Goal: Use online tool/utility: Use online tool/utility

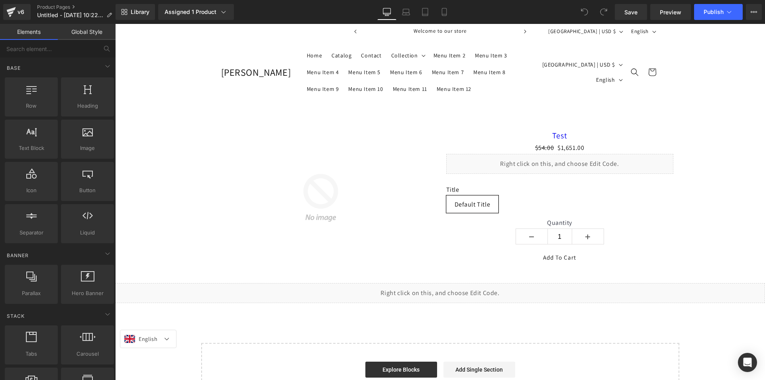
click at [667, 228] on div "Quantity 1" at bounding box center [559, 233] width 227 height 29
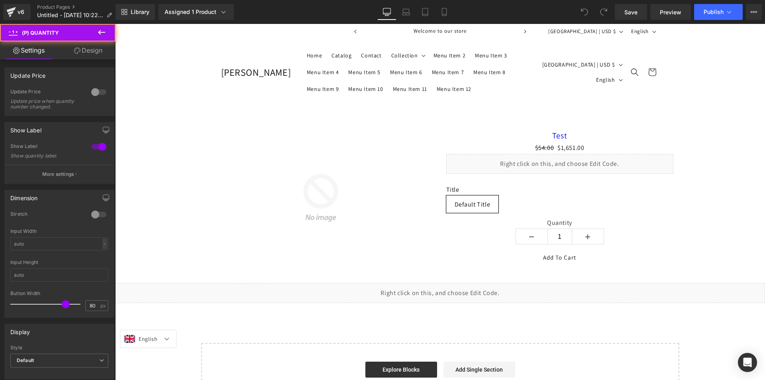
click at [447, 283] on div "Liquid" at bounding box center [440, 293] width 650 height 20
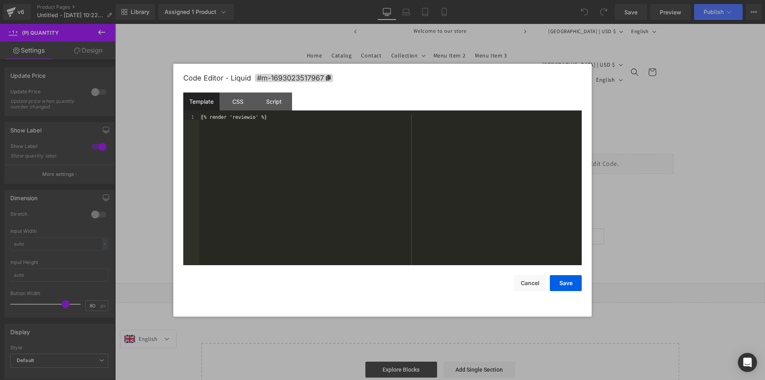
click at [518, 253] on div "{% render 'reviewio' %}" at bounding box center [390, 195] width 382 height 162
click at [686, 16] on div at bounding box center [382, 190] width 765 height 380
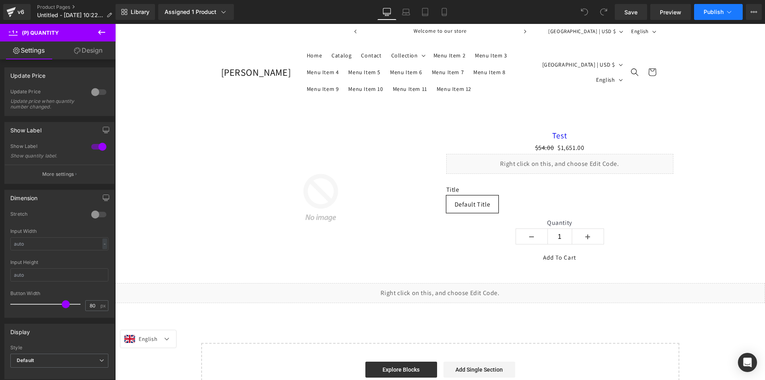
click at [726, 15] on icon at bounding box center [729, 12] width 8 height 8
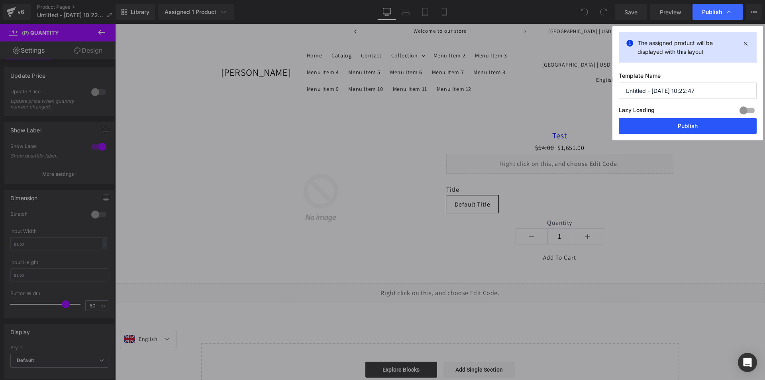
click at [668, 118] on button "Publish" at bounding box center [687, 126] width 138 height 16
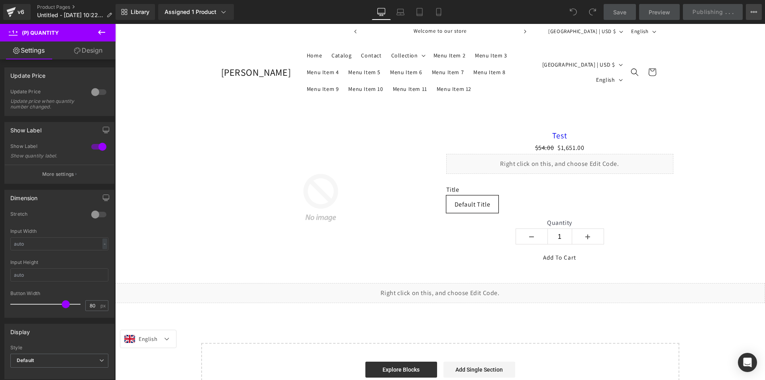
click at [748, 14] on button "View Live Page View with current Template Save Template to Library Schedule Pub…" at bounding box center [754, 12] width 16 height 16
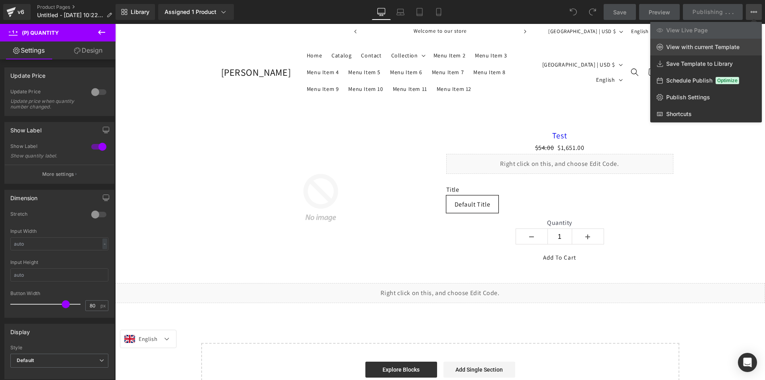
click at [707, 51] on link "View with current Template" at bounding box center [706, 47] width 112 height 17
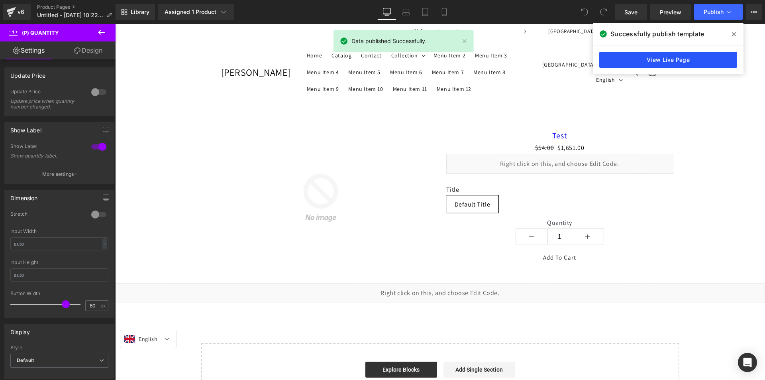
click at [684, 61] on link "View Live Page" at bounding box center [668, 60] width 138 height 16
